Goal: Check status: Check status

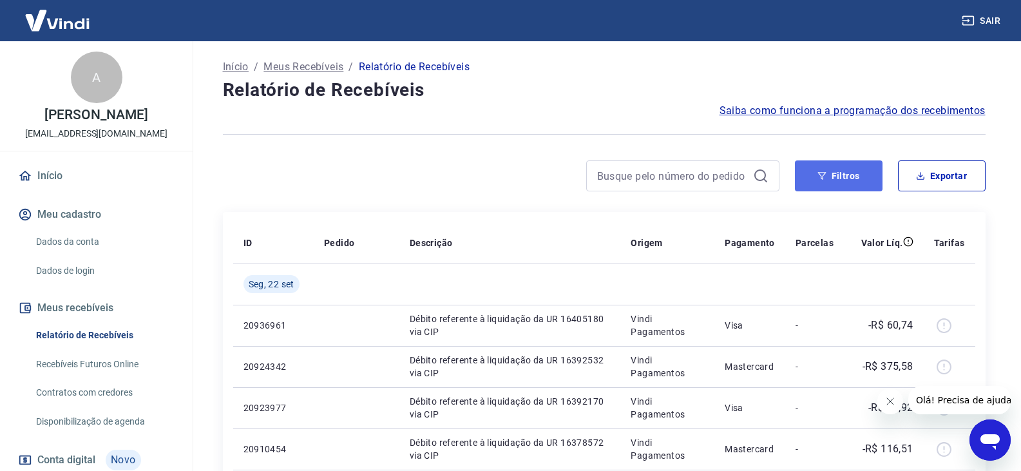
click at [838, 164] on button "Filtros" at bounding box center [839, 175] width 88 height 31
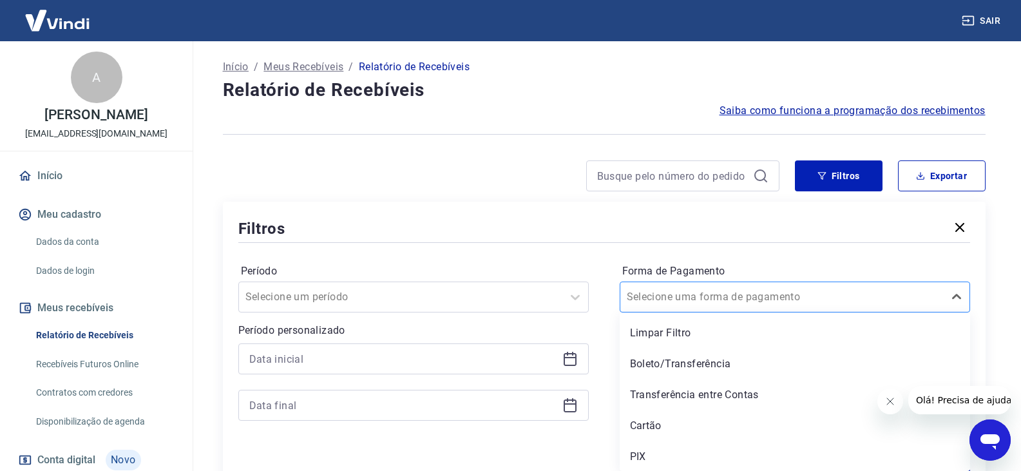
scroll to position [1, 0]
click at [819, 303] on div at bounding box center [782, 296] width 311 height 18
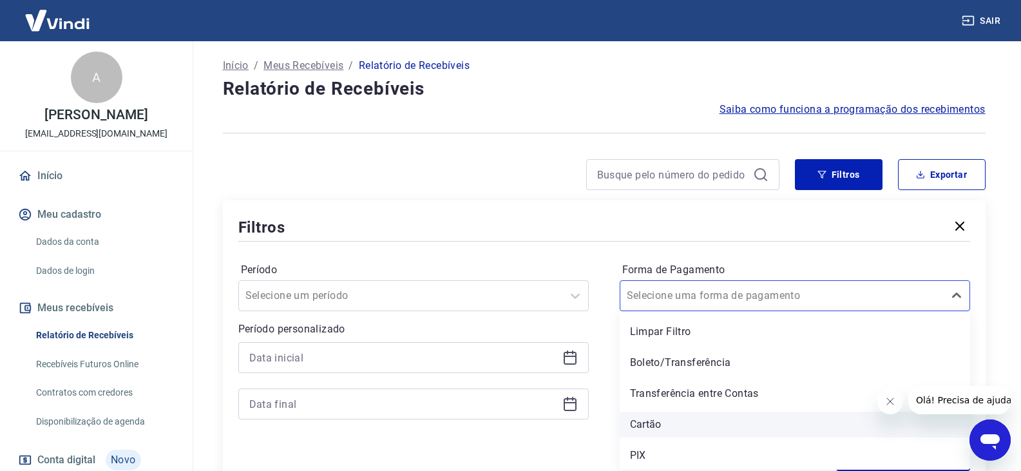
click at [716, 413] on div "Cartão" at bounding box center [795, 425] width 350 height 26
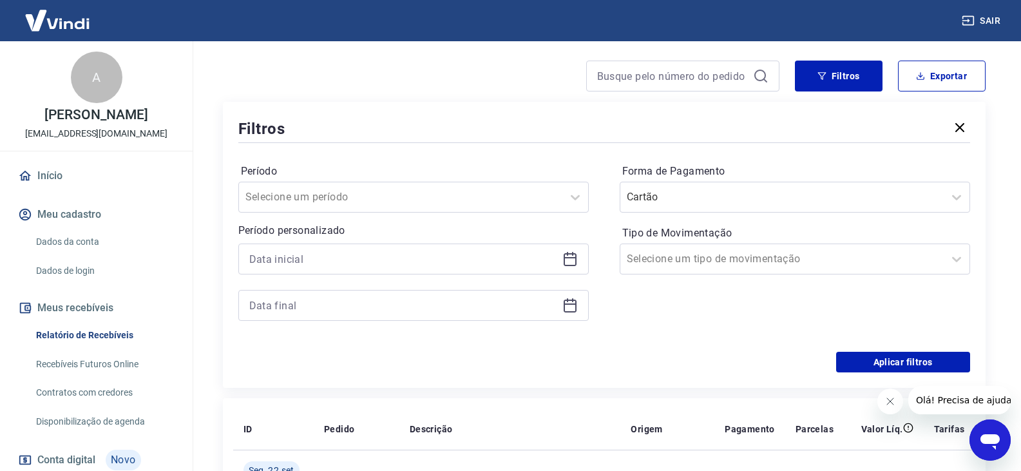
scroll to position [130, 0]
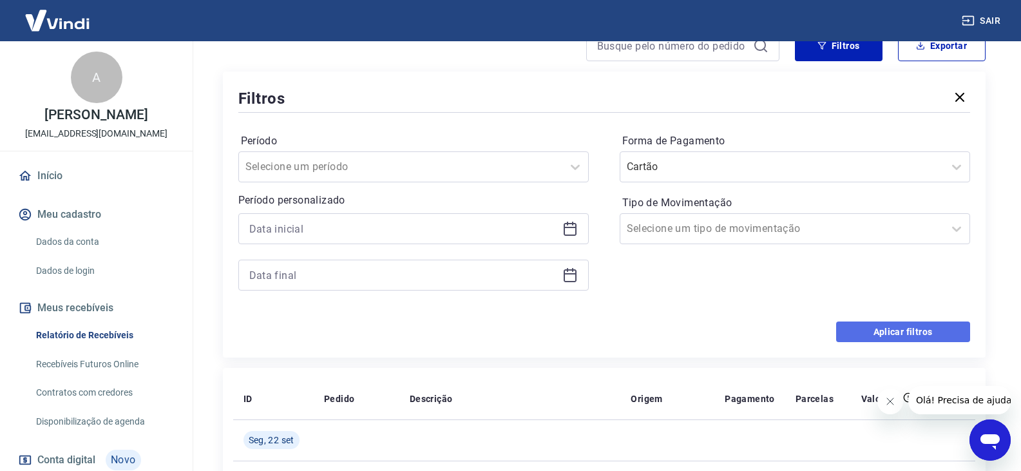
click at [891, 321] on button "Aplicar filtros" at bounding box center [903, 331] width 134 height 21
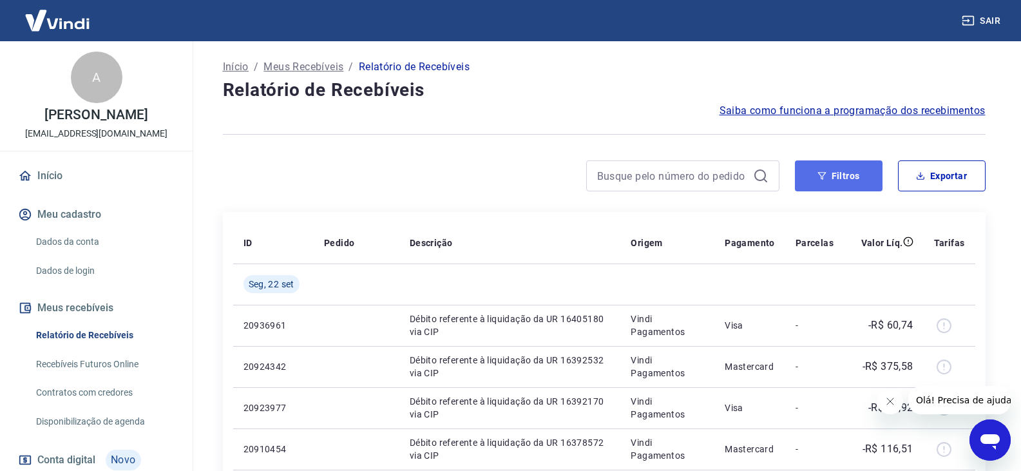
click at [858, 167] on button "Filtros" at bounding box center [839, 175] width 88 height 31
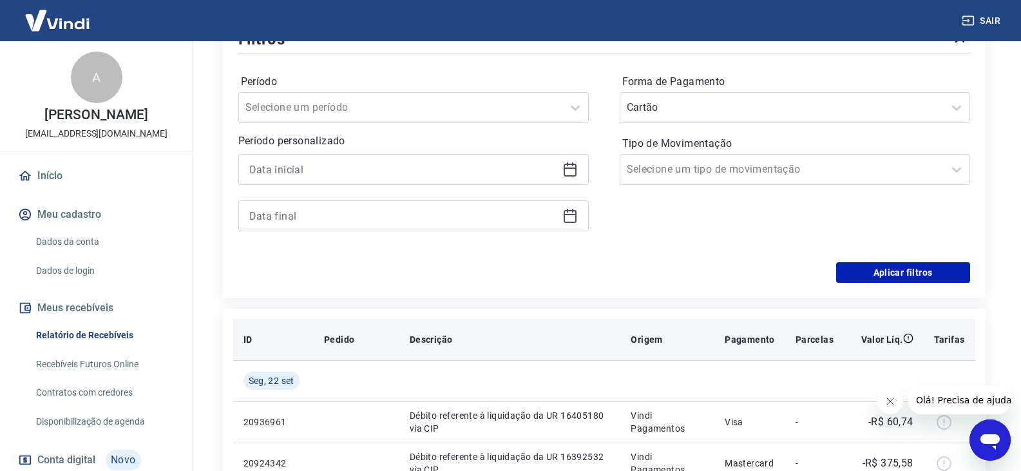
scroll to position [193, 0]
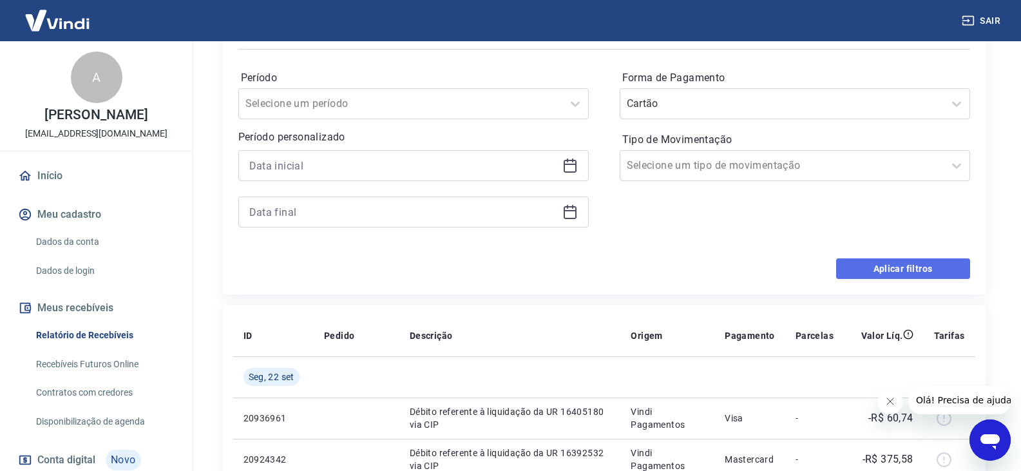
click at [861, 271] on button "Aplicar filtros" at bounding box center [903, 268] width 134 height 21
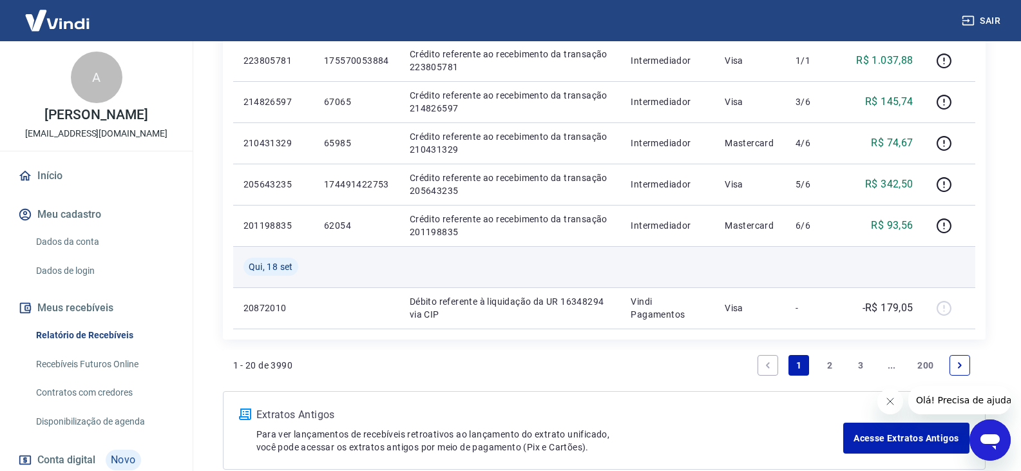
scroll to position [966, 0]
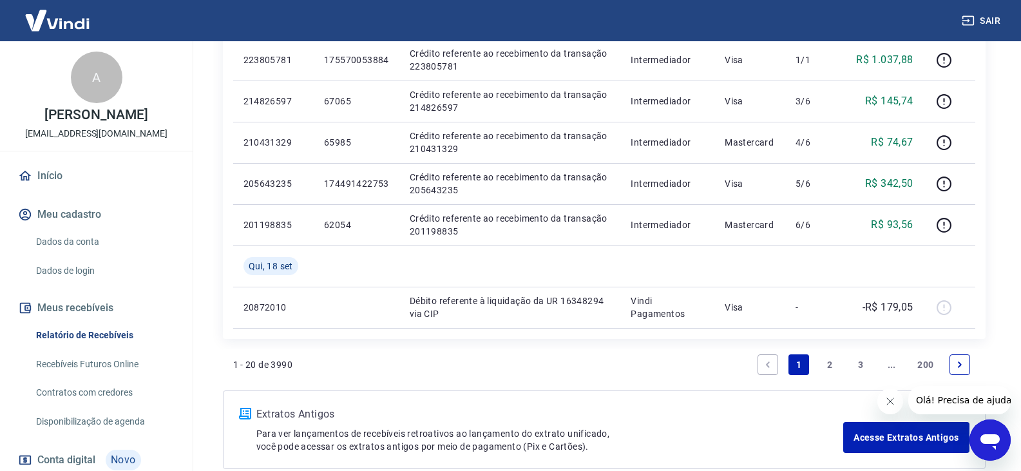
click at [833, 361] on link "2" at bounding box center [829, 364] width 21 height 21
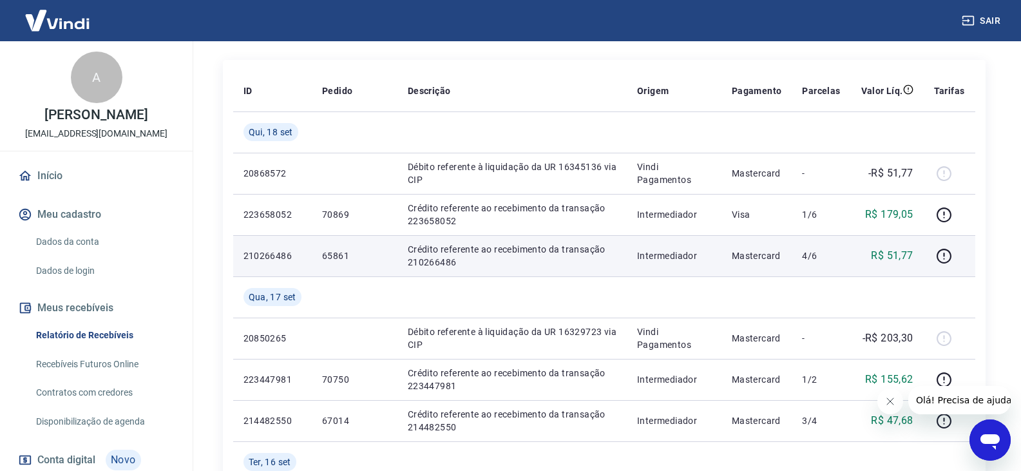
scroll to position [193, 0]
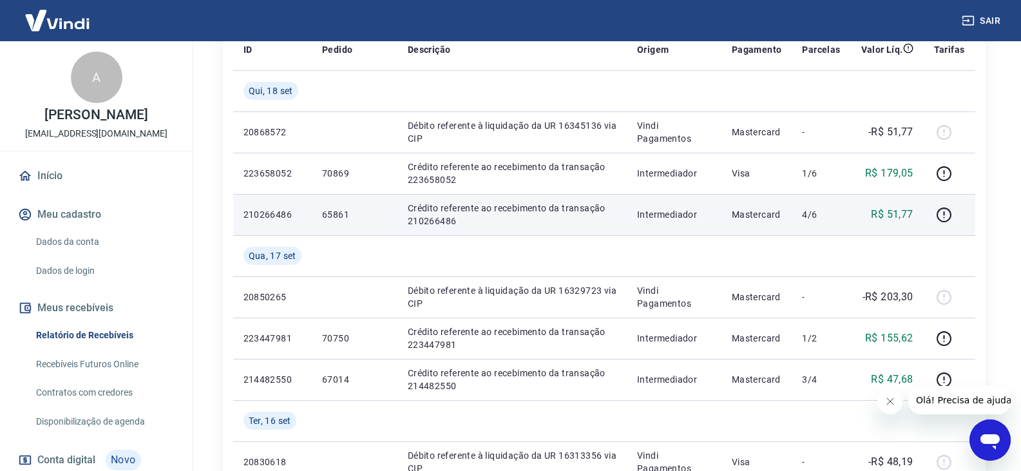
click at [285, 209] on p "210266486" at bounding box center [273, 214] width 58 height 13
copy p "210266486"
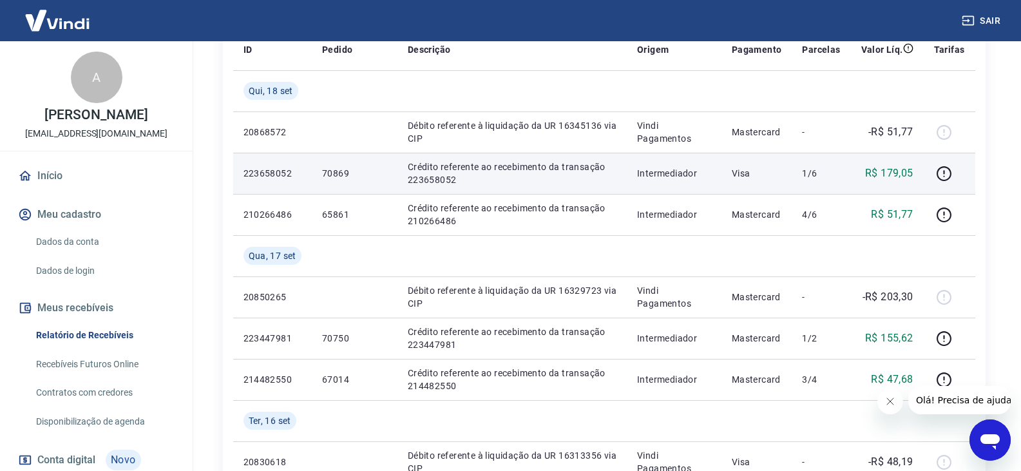
click at [367, 177] on p "70869" at bounding box center [354, 173] width 65 height 13
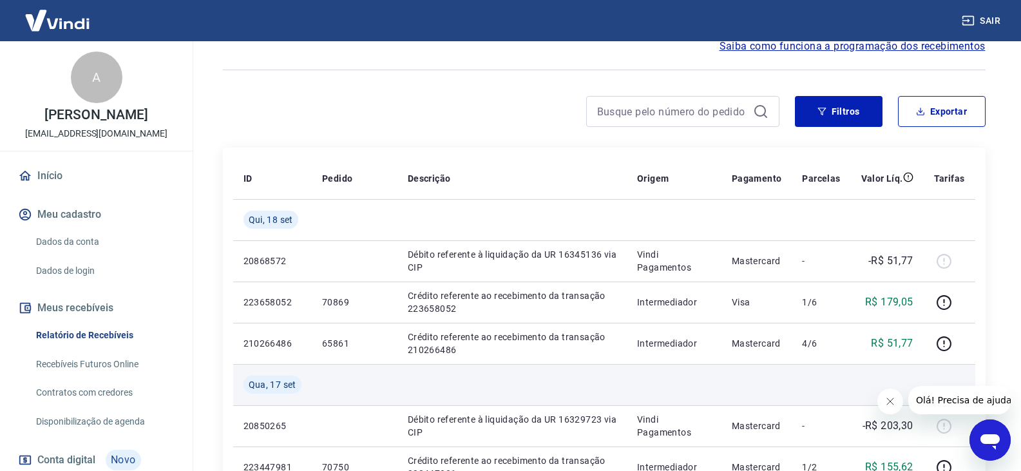
scroll to position [0, 0]
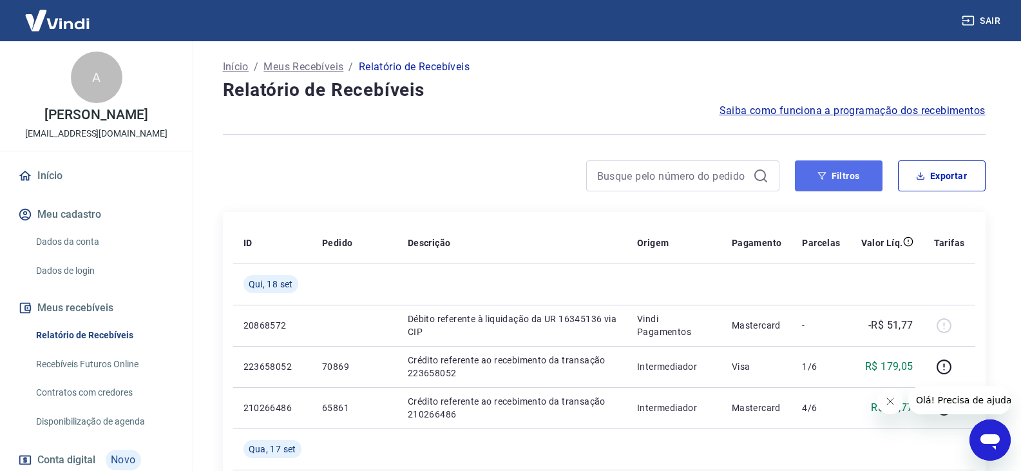
click at [826, 165] on button "Filtros" at bounding box center [839, 175] width 88 height 31
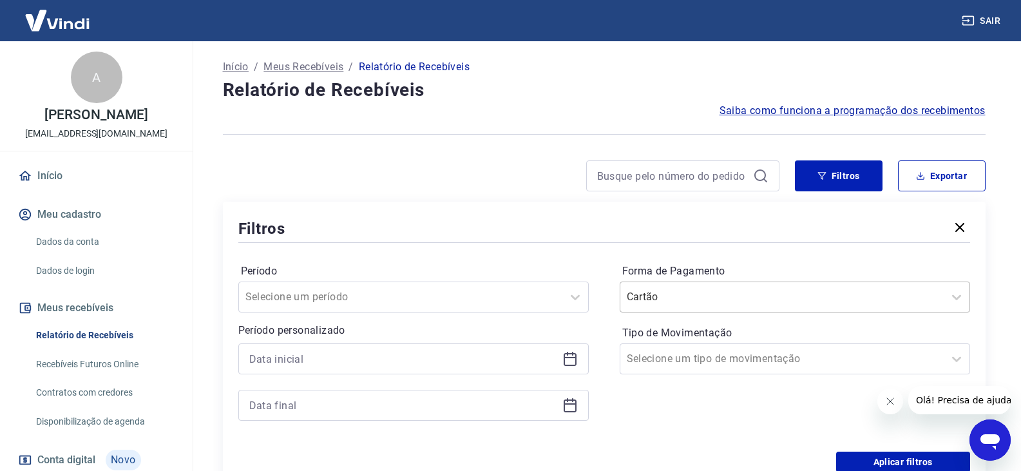
scroll to position [1, 0]
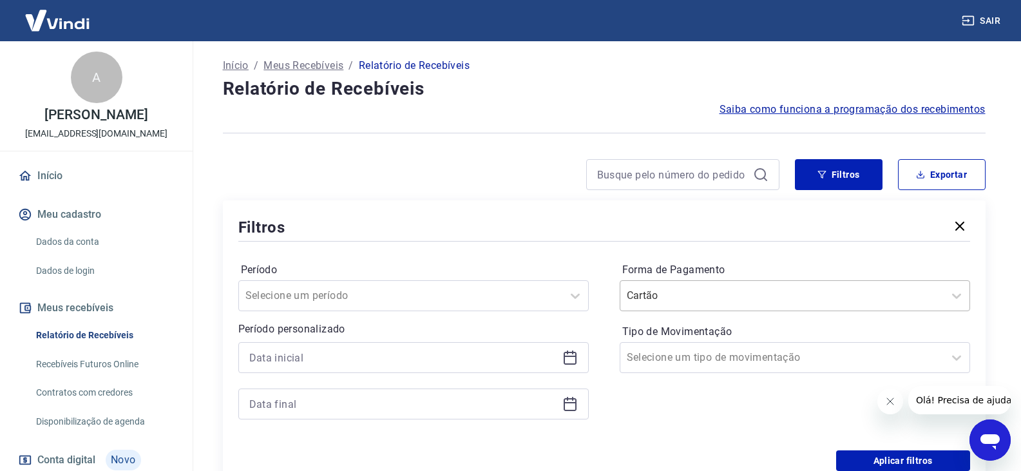
click at [818, 307] on div "Cartão" at bounding box center [795, 295] width 350 height 31
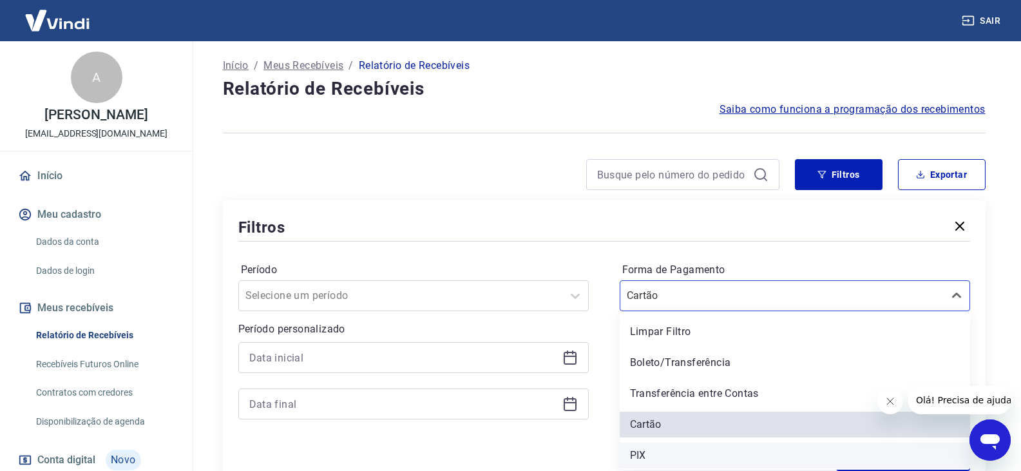
click at [683, 452] on div "PIX" at bounding box center [795, 456] width 350 height 26
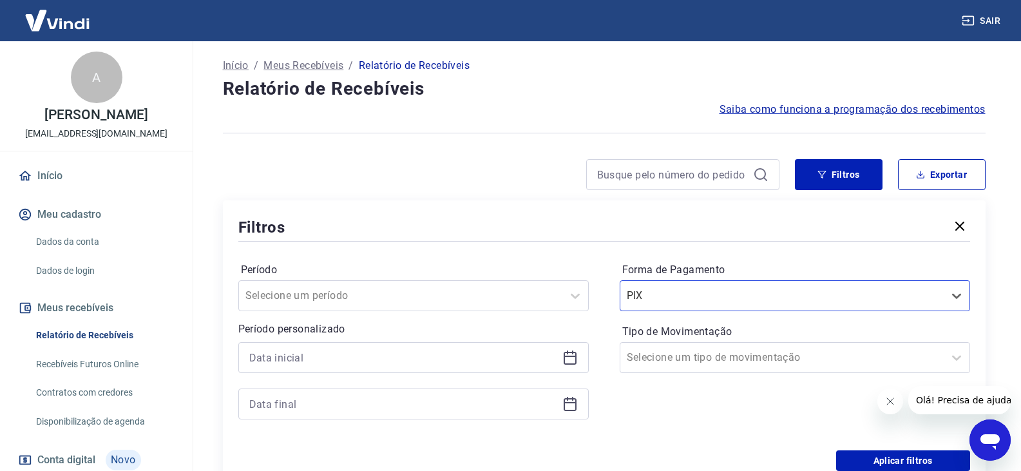
click at [685, 448] on div "Período Selecione um período Período personalizado Forma de Pagamento option PI…" at bounding box center [604, 347] width 732 height 206
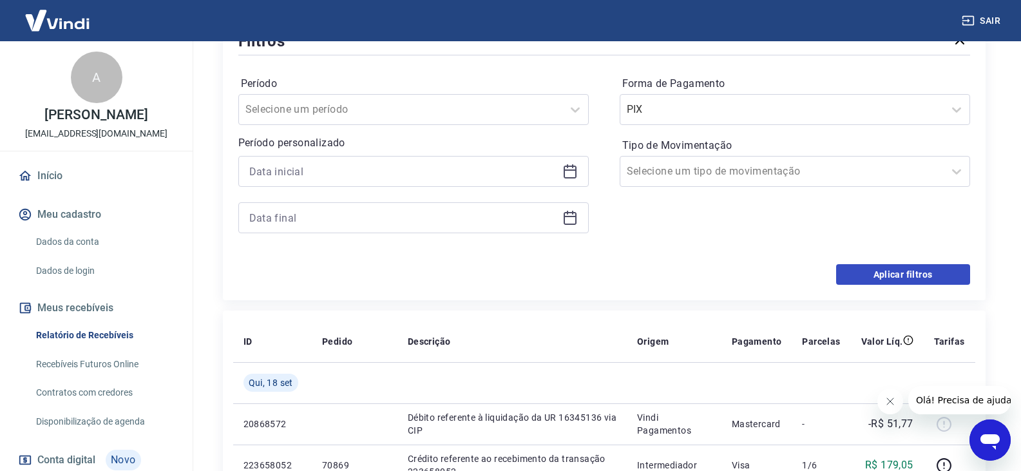
scroll to position [195, 0]
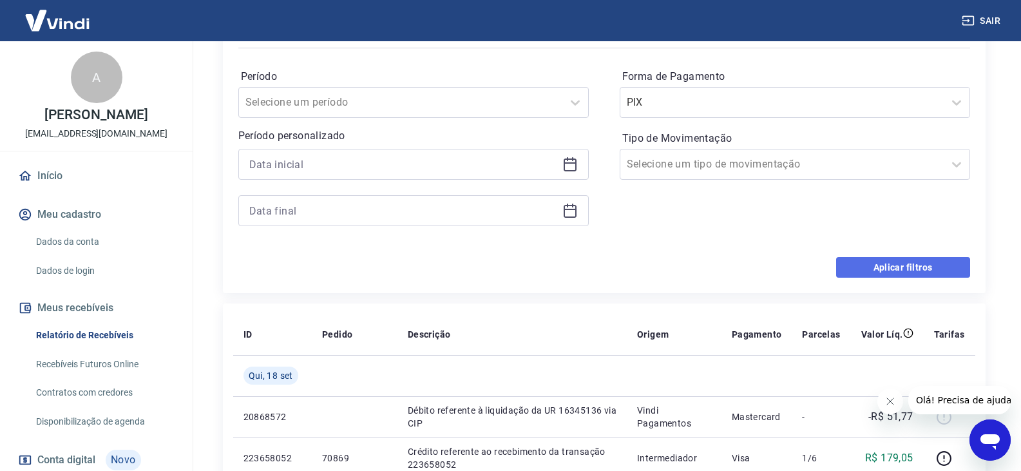
click at [899, 262] on button "Aplicar filtros" at bounding box center [903, 267] width 134 height 21
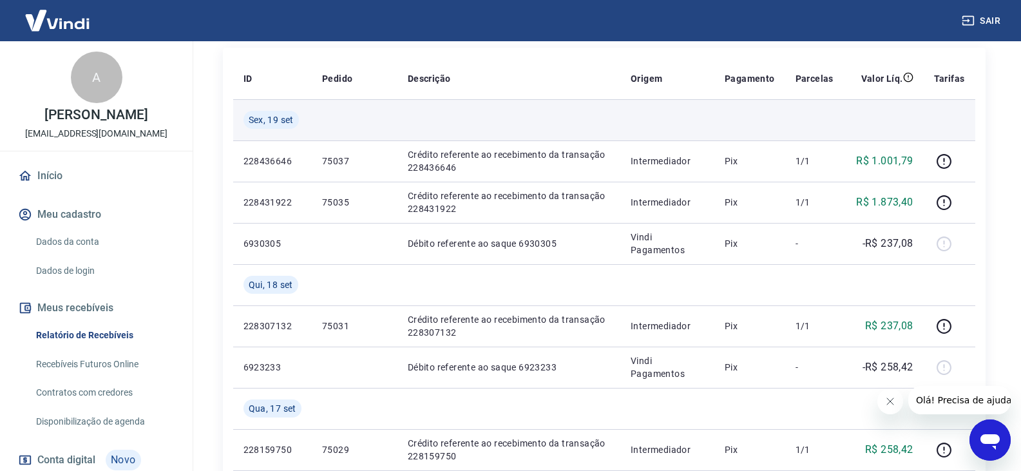
scroll to position [193, 0]
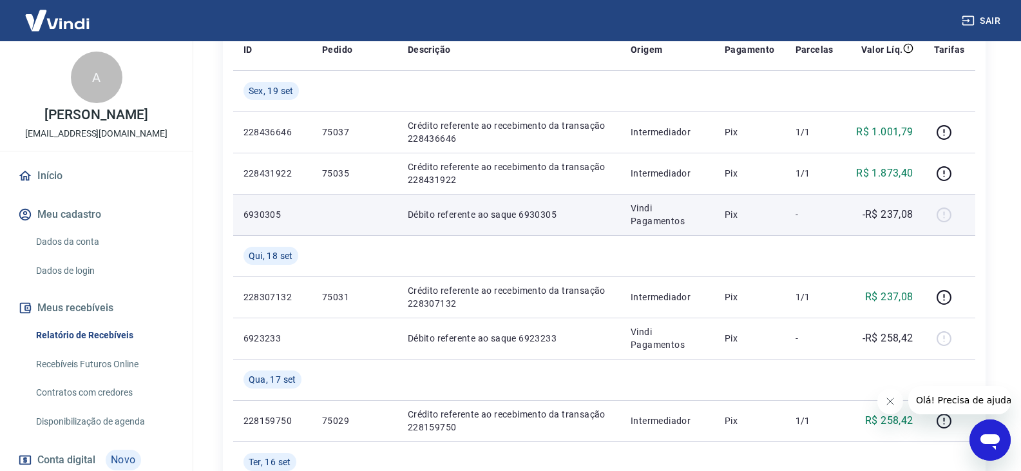
click at [817, 200] on td "-" at bounding box center [814, 214] width 59 height 41
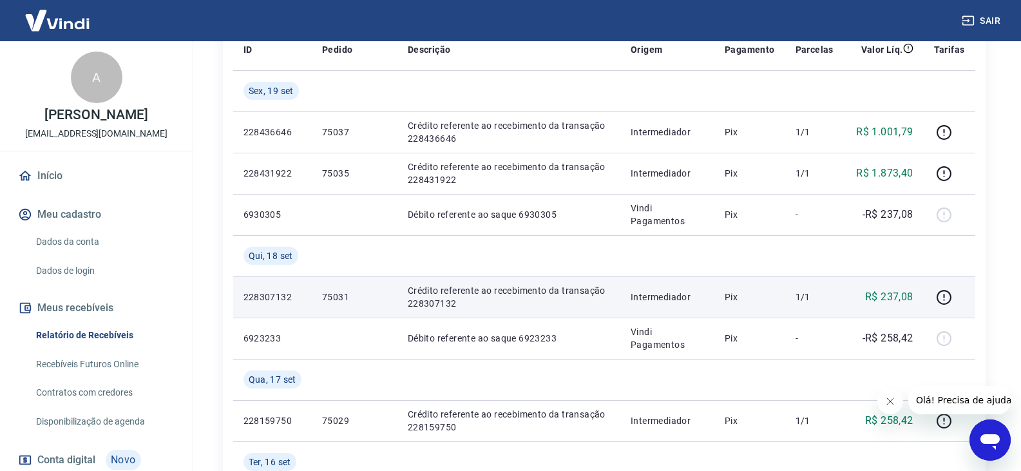
click at [334, 296] on p "75031" at bounding box center [354, 297] width 65 height 13
copy p "75031"
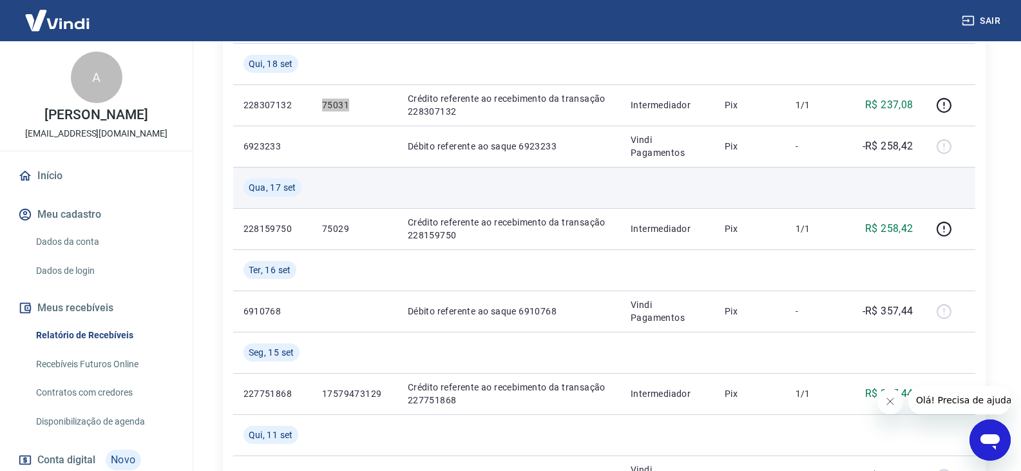
scroll to position [387, 0]
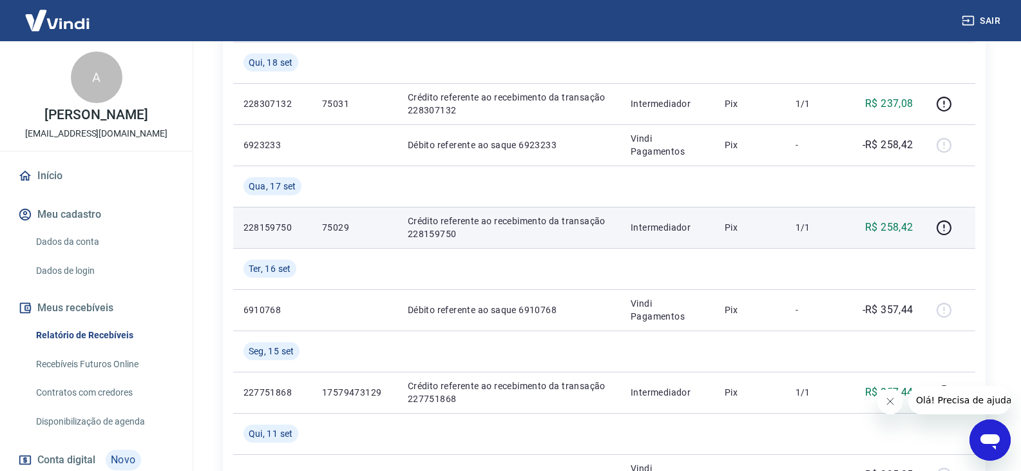
click at [337, 226] on p "75029" at bounding box center [354, 227] width 65 height 13
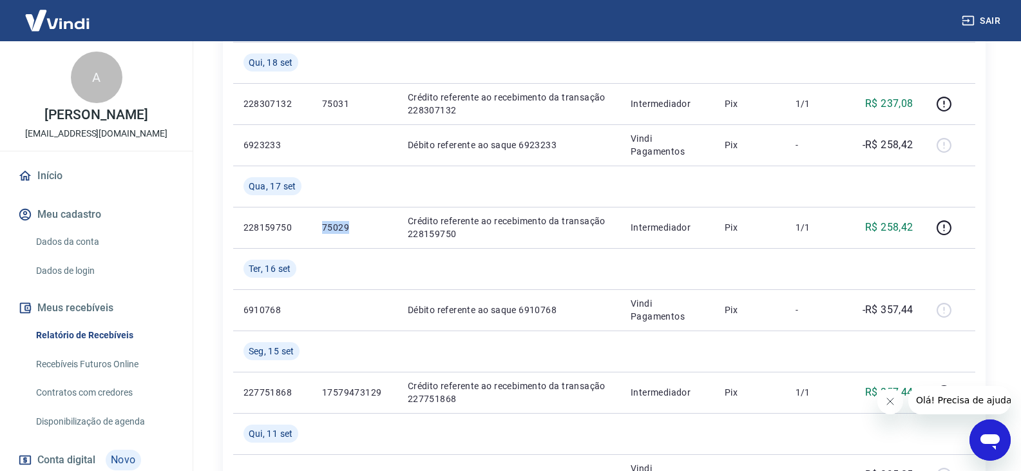
copy p "75029"
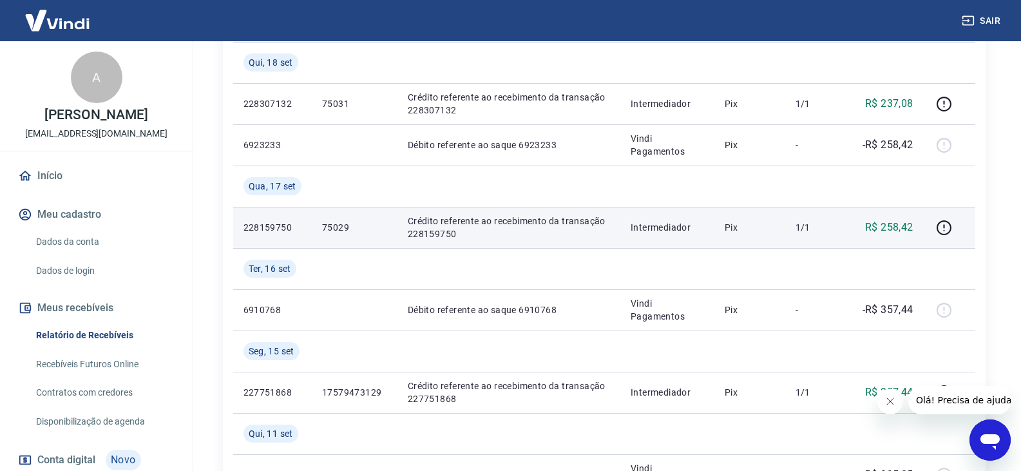
click at [262, 226] on p "228159750" at bounding box center [273, 227] width 58 height 13
click at [262, 225] on p "228159750" at bounding box center [273, 227] width 58 height 13
copy p "228159750"
click at [943, 225] on icon "button" at bounding box center [944, 228] width 16 height 16
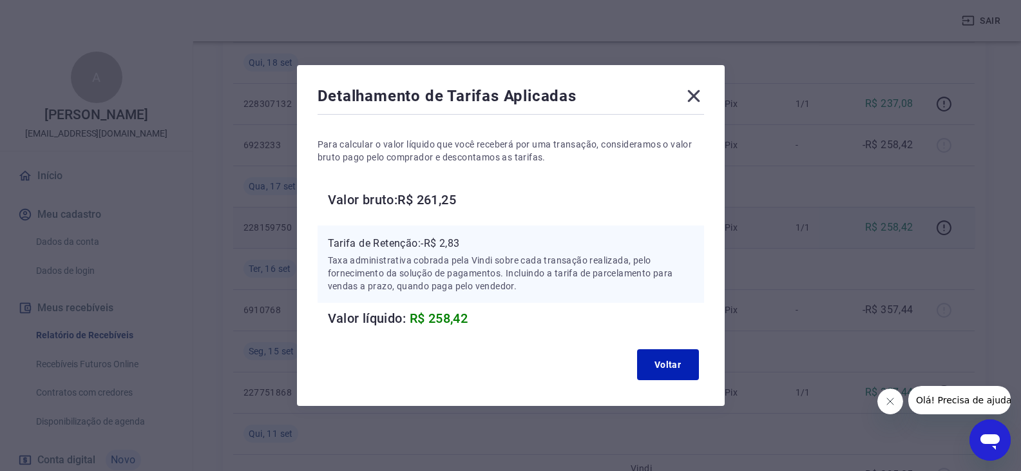
click at [700, 88] on icon at bounding box center [694, 96] width 21 height 21
